Goal: Navigation & Orientation: Find specific page/section

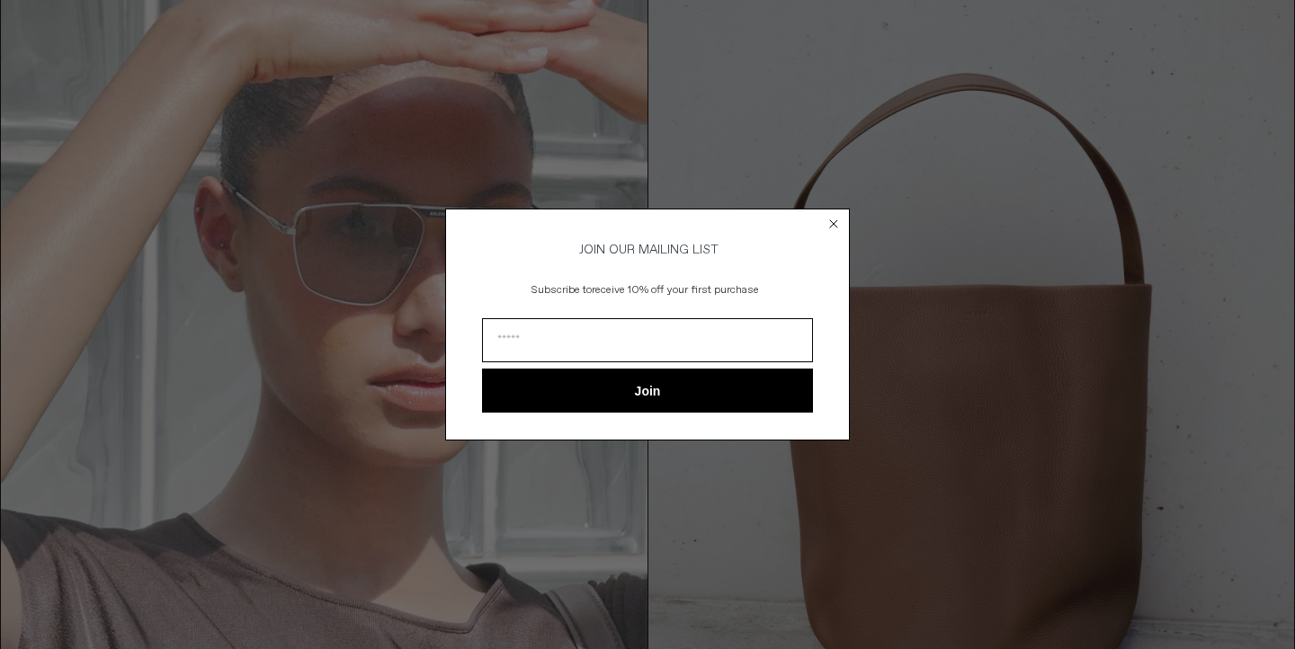
click at [830, 220] on circle "Close dialog" at bounding box center [833, 223] width 17 height 17
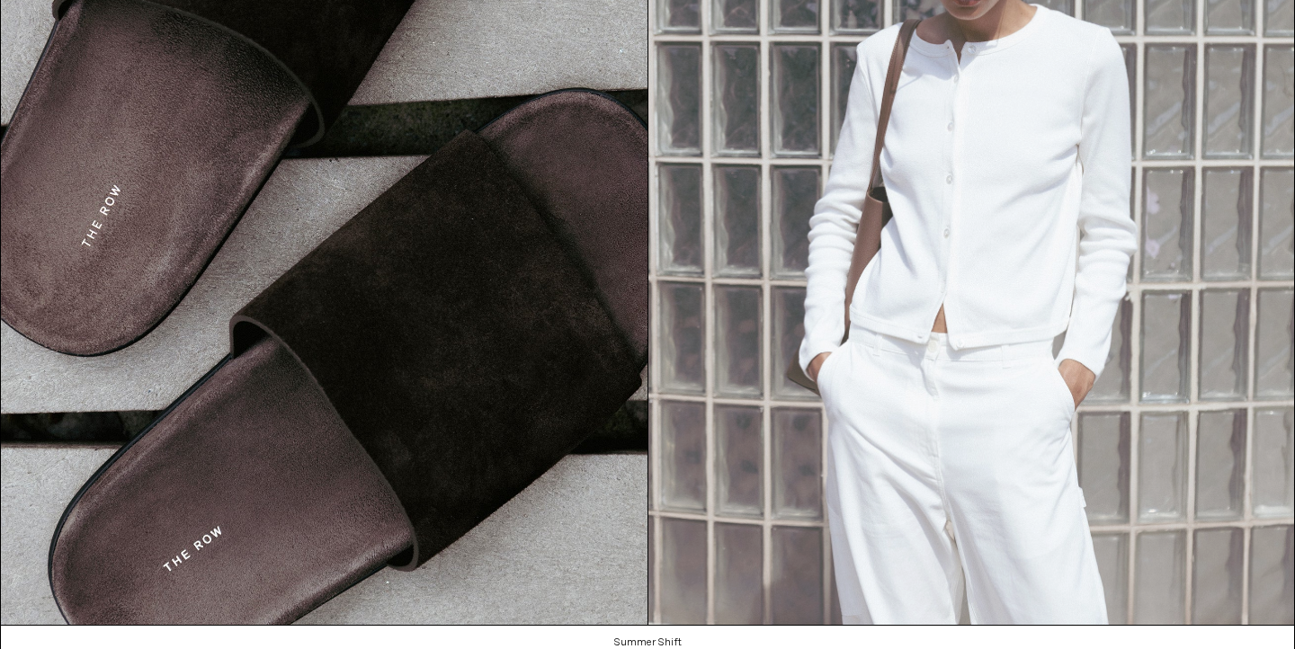
scroll to position [2060, 0]
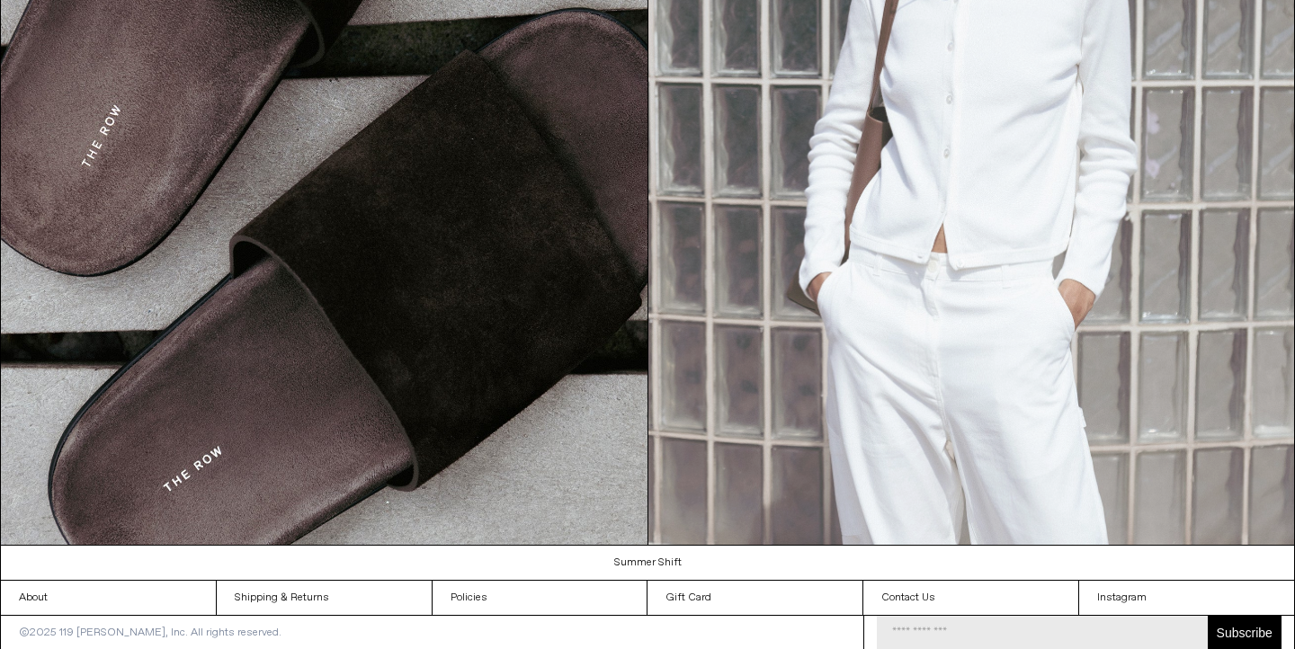
click at [984, 253] on img at bounding box center [971, 138] width 646 height 813
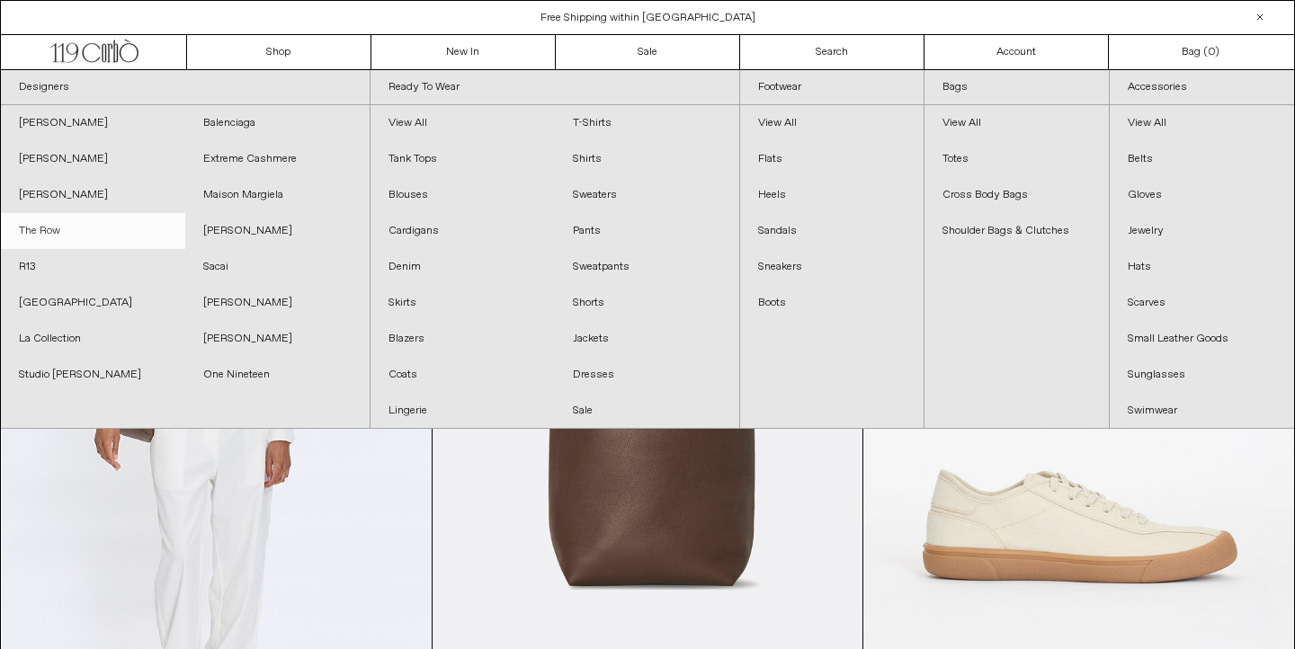
click at [58, 228] on link "The Row" at bounding box center [93, 231] width 184 height 36
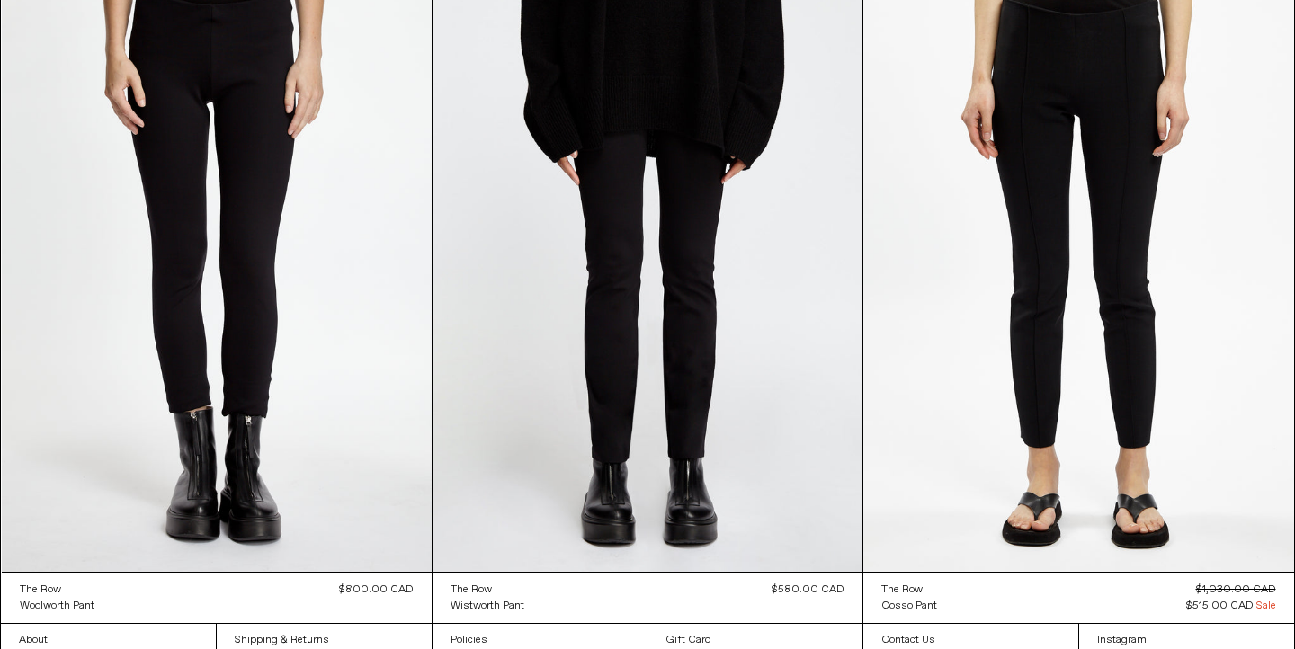
scroll to position [24628, 0]
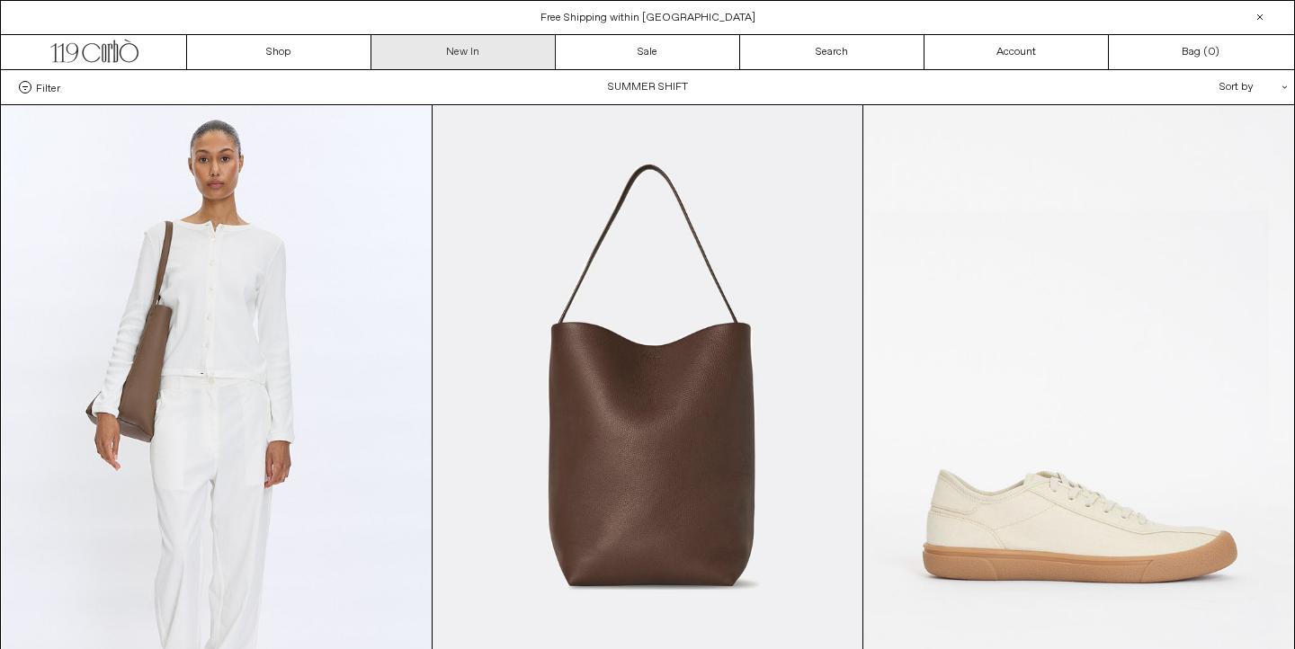
click at [441, 55] on link "New In" at bounding box center [463, 52] width 184 height 34
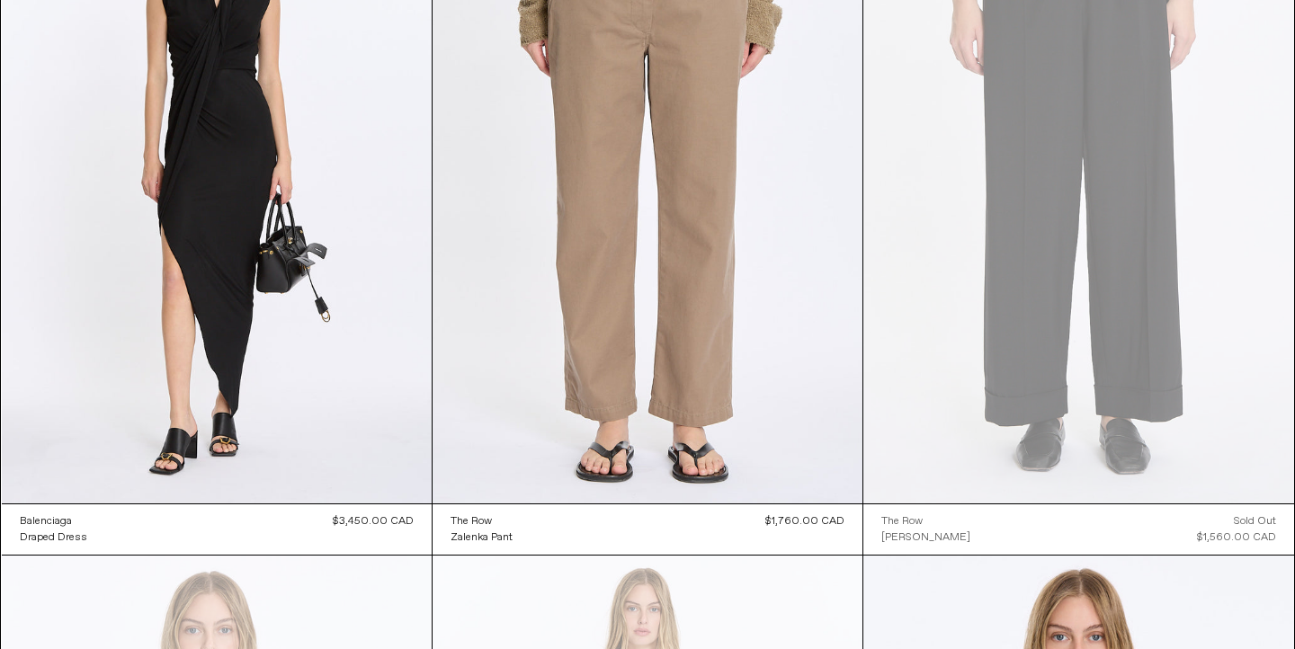
scroll to position [12108, 0]
